Goal: Information Seeking & Learning: Check status

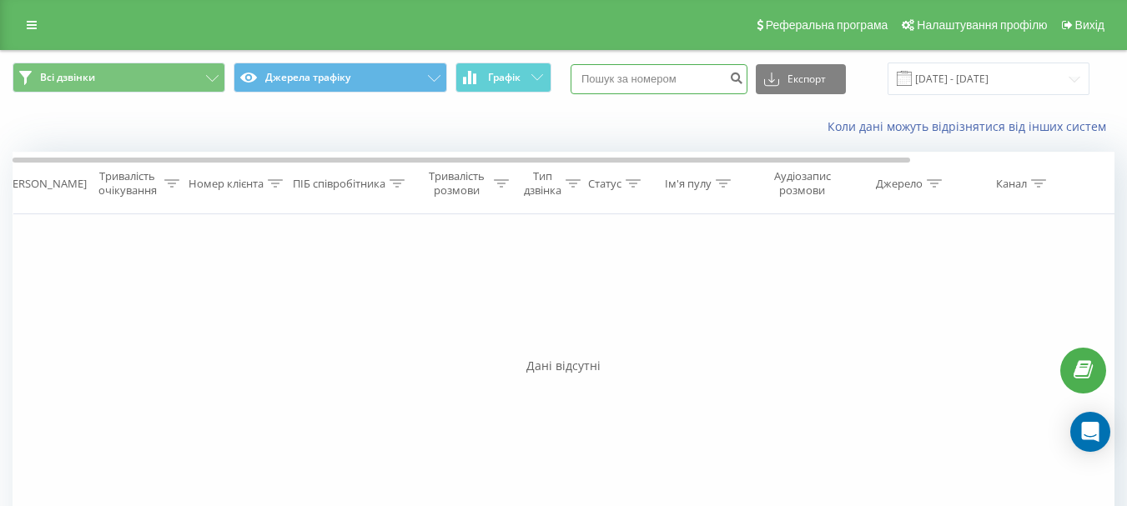
click at [630, 82] on input at bounding box center [659, 79] width 177 height 30
paste input "380966302522"
type input "380966302522"
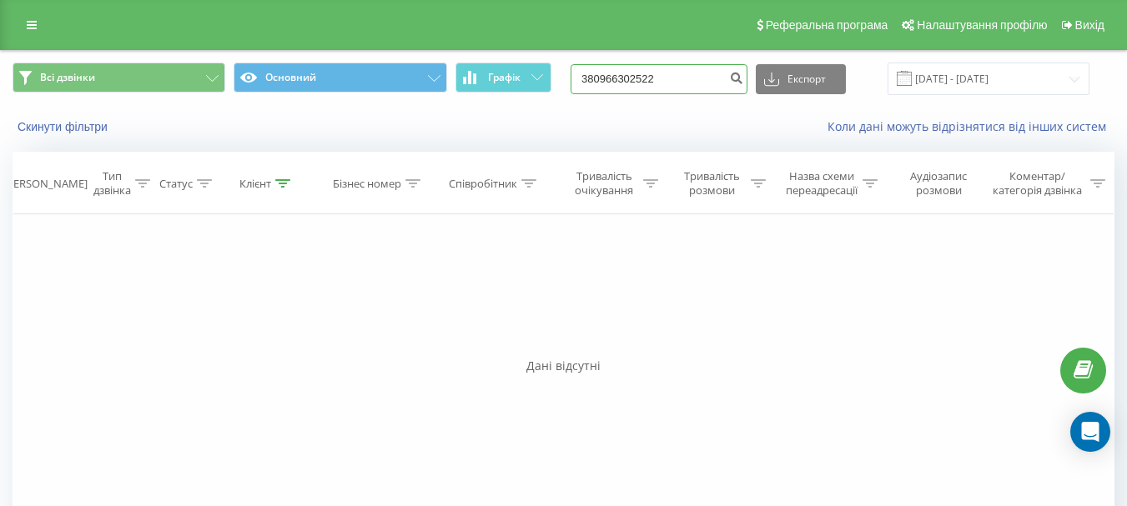
drag, startPoint x: 651, startPoint y: 86, endPoint x: 587, endPoint y: 83, distance: 64.3
click at [582, 86] on div "Всі дзвінки Основний Графік 380966302522 Експорт .csv .xls .xlsx 23.06.2025 - 2…" at bounding box center [564, 79] width 1102 height 33
paste input "380966302522"
type input "380966302522"
click at [284, 185] on icon at bounding box center [282, 183] width 15 height 8
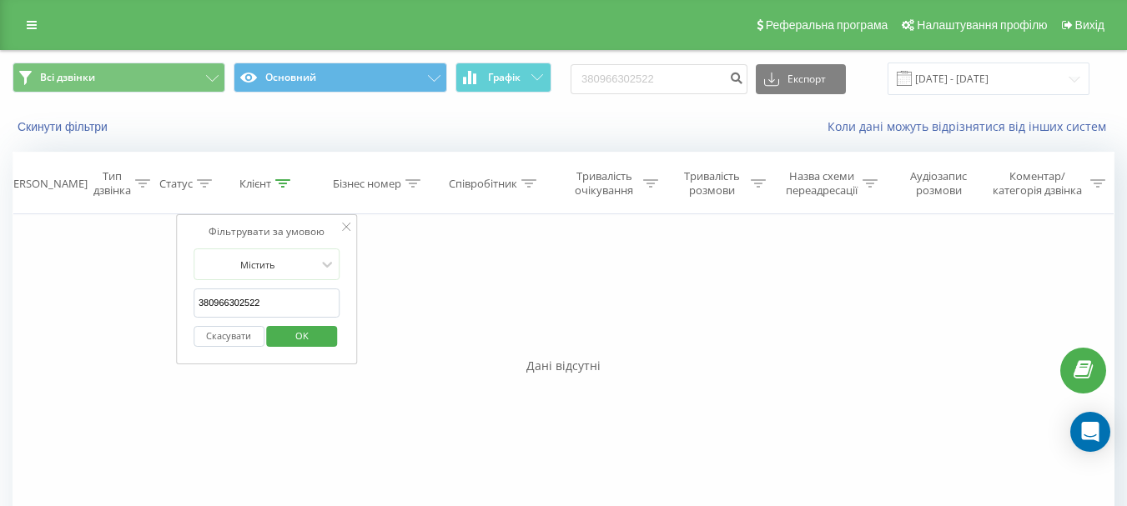
click at [482, 324] on div "Фільтрувати за умовою Дорівнює Введіть значення Скасувати OK Фільтрувати за умо…" at bounding box center [564, 401] width 1102 height 375
click at [352, 224] on div "Фільтрувати за умовою Дорівнює Введіть значення Скасувати OK Фільтрувати за умо…" at bounding box center [564, 401] width 1102 height 375
click at [346, 230] on icon at bounding box center [346, 227] width 8 height 8
